Goal: Task Accomplishment & Management: Use online tool/utility

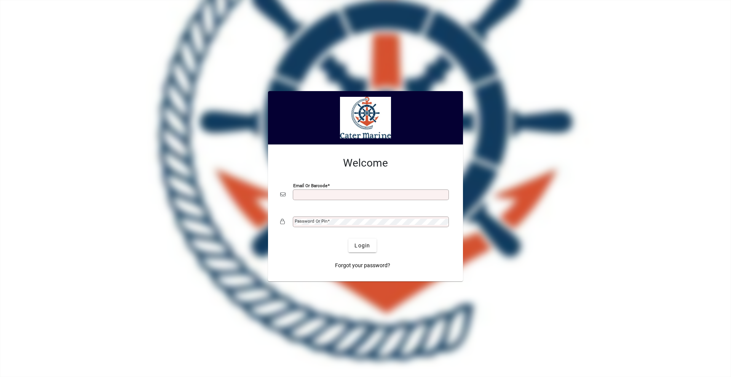
click at [312, 197] on input "Email or Barcode" at bounding box center [372, 195] width 154 height 6
type input "**********"
click at [348, 238] on button "Login" at bounding box center [362, 245] width 28 height 14
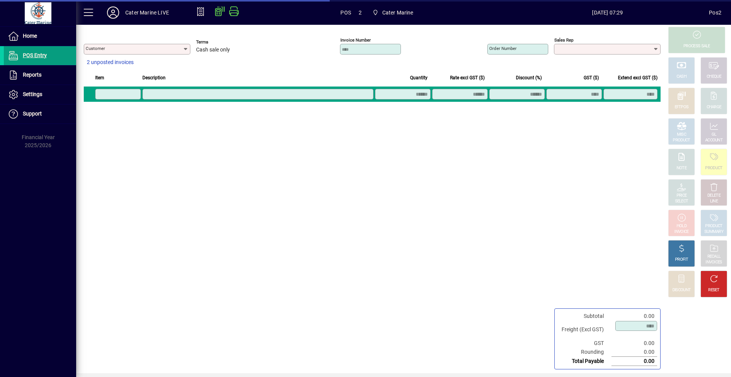
type input "**********"
